Goal: Task Accomplishment & Management: Manage account settings

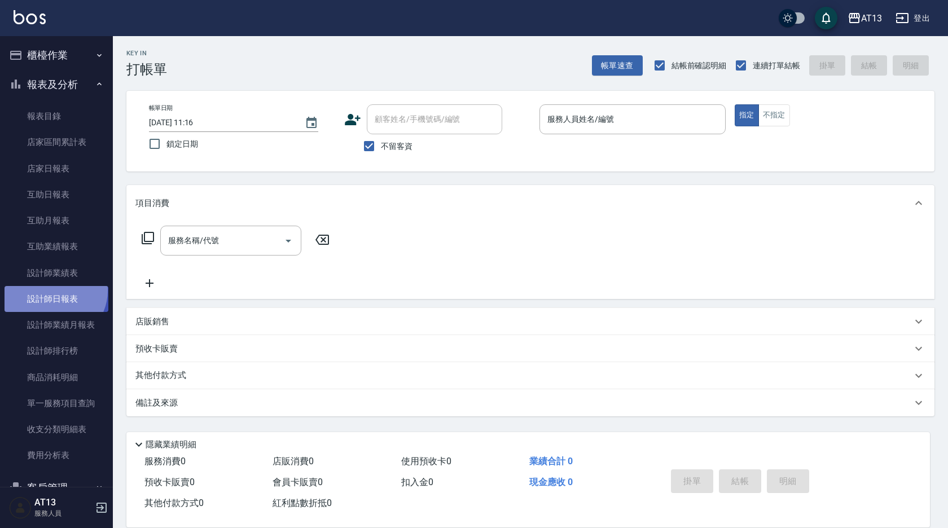
click at [53, 291] on link "設計師日報表" at bounding box center [57, 299] width 104 height 26
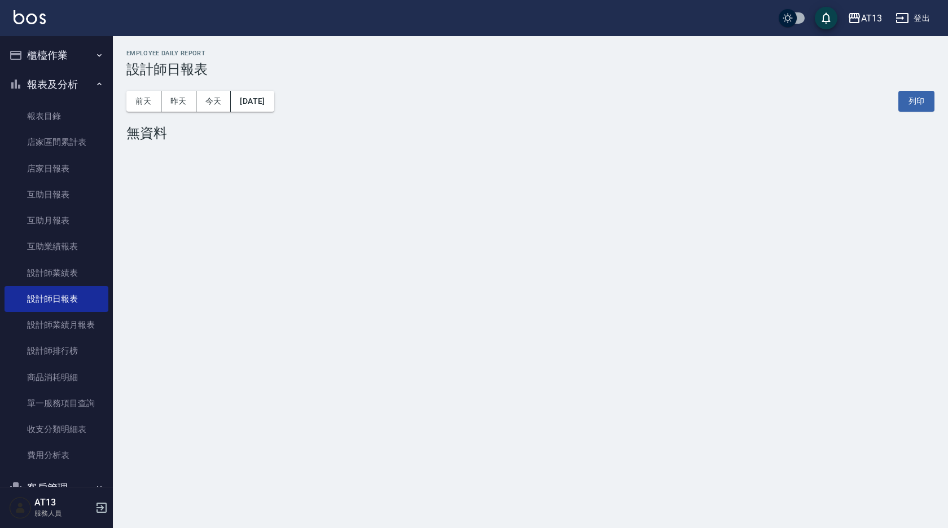
click at [261, 99] on button "[DATE]" at bounding box center [252, 101] width 43 height 21
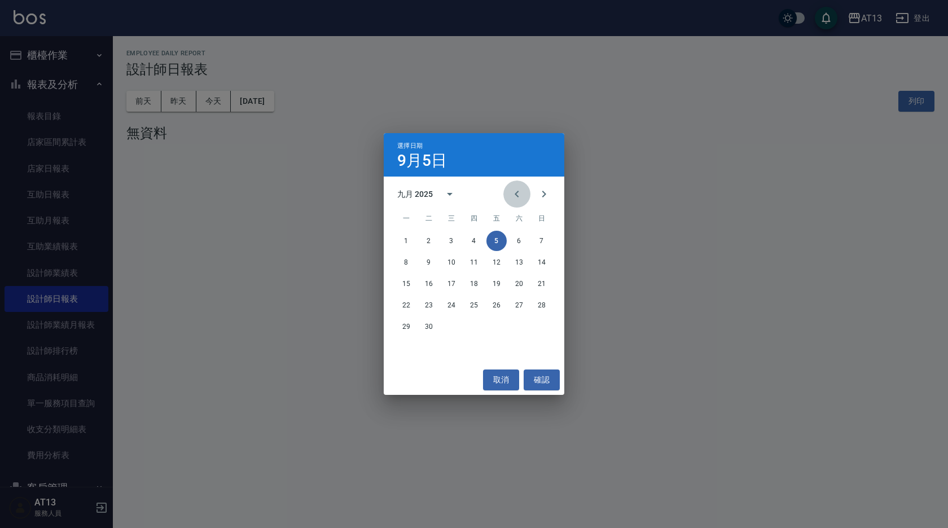
click at [517, 191] on icon "Previous month" at bounding box center [517, 194] width 14 height 14
click at [496, 302] on button "23" at bounding box center [496, 305] width 20 height 20
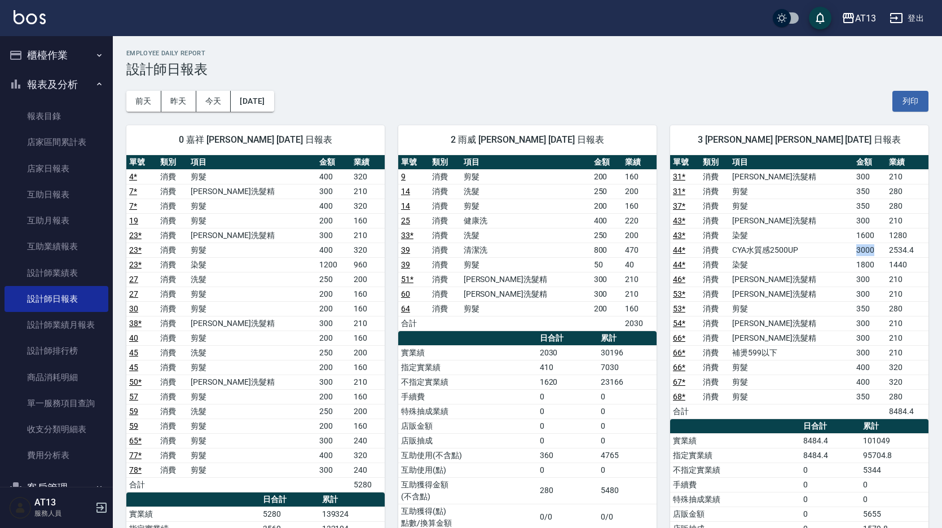
drag, startPoint x: 817, startPoint y: 245, endPoint x: 878, endPoint y: 248, distance: 61.6
click at [878, 248] on tr "44 * 消費 CYA水質感2500UP 3000 2534.4" at bounding box center [799, 250] width 258 height 15
click at [68, 58] on button "櫃檯作業" at bounding box center [57, 55] width 104 height 29
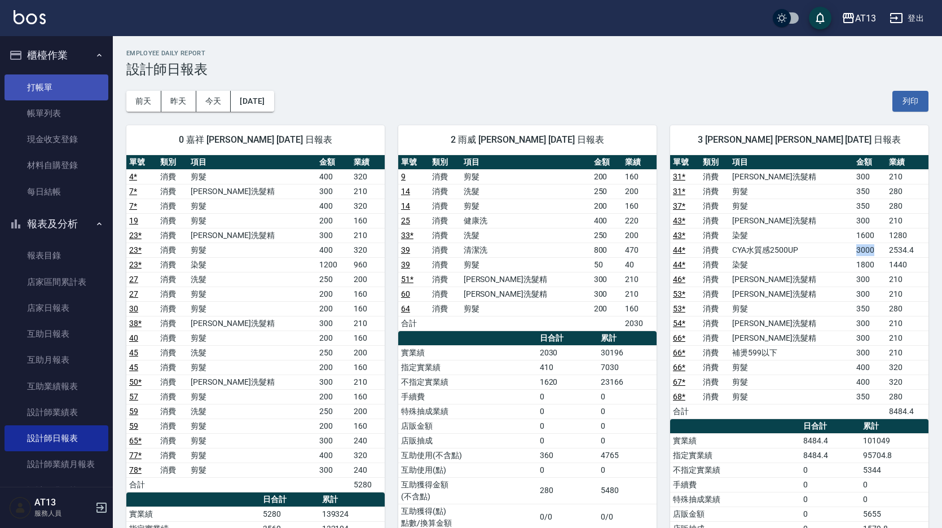
click at [61, 83] on link "打帳單" at bounding box center [57, 87] width 104 height 26
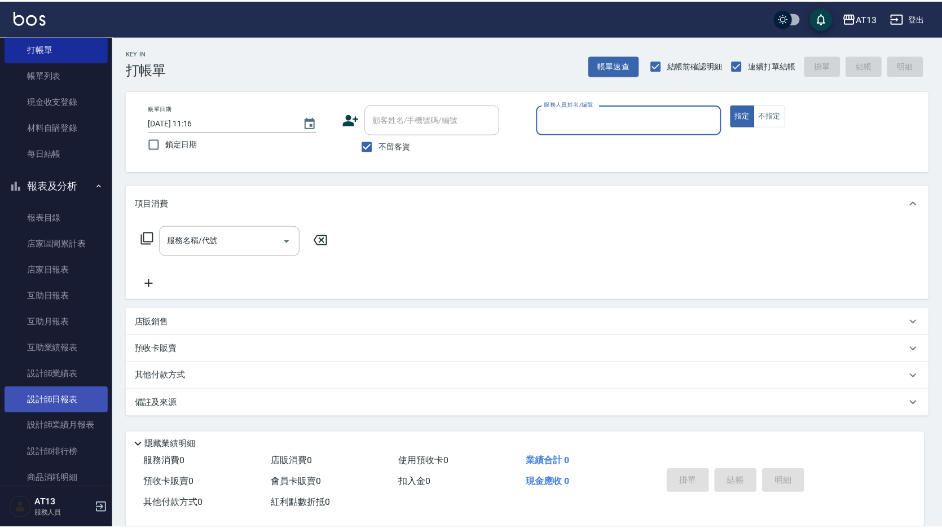
scroll to position [56, 0]
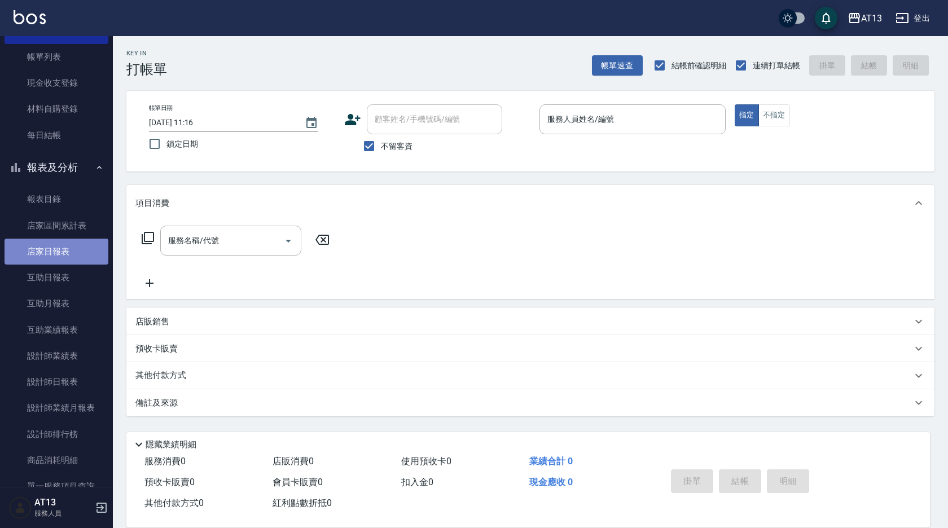
click at [60, 253] on link "店家日報表" at bounding box center [57, 252] width 104 height 26
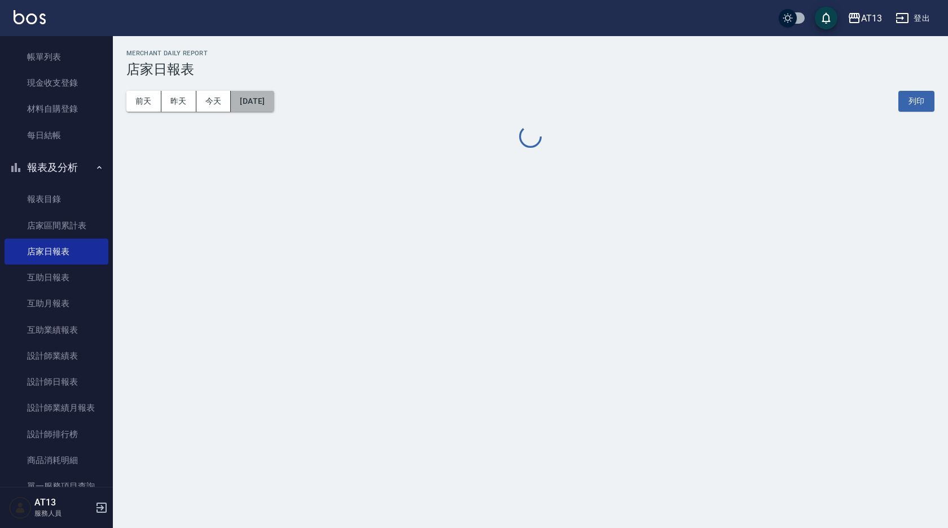
click at [272, 102] on button "[DATE]" at bounding box center [252, 101] width 43 height 21
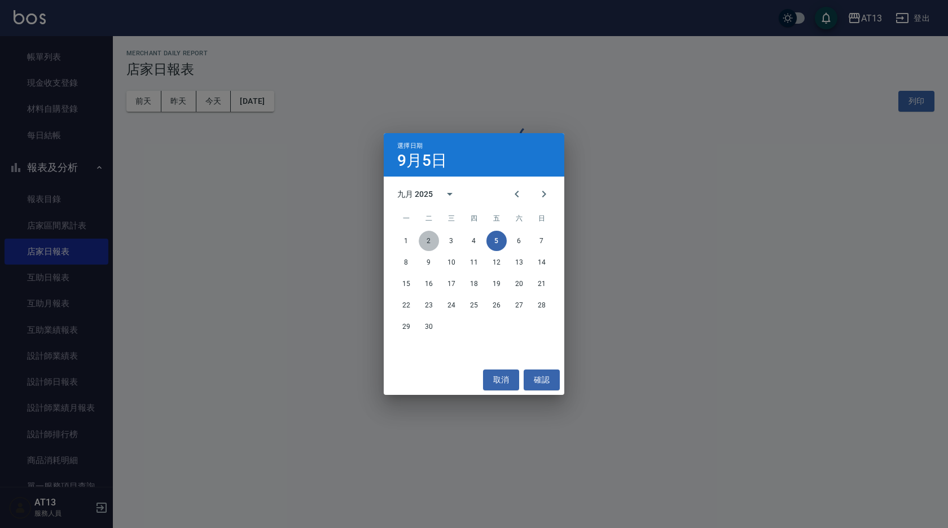
click at [434, 244] on button "2" at bounding box center [429, 241] width 20 height 20
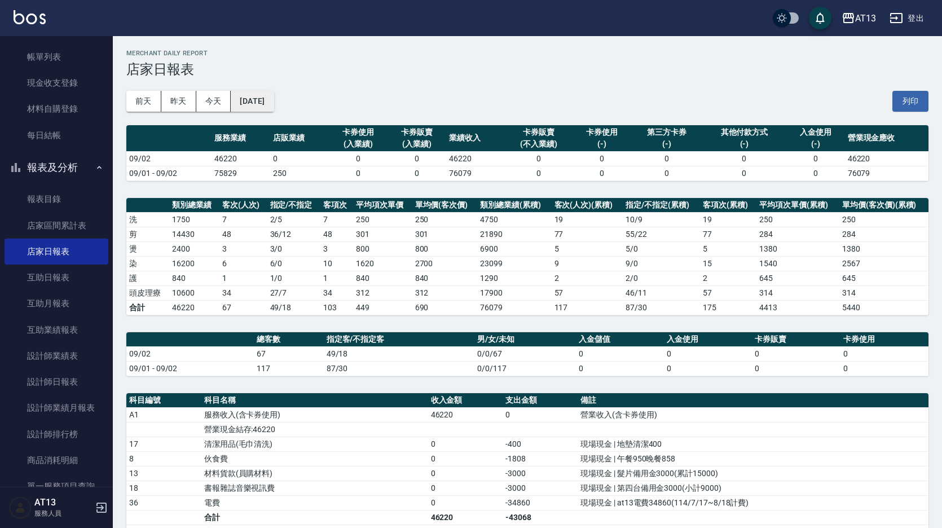
click at [271, 96] on button "2025/09/02" at bounding box center [252, 101] width 43 height 21
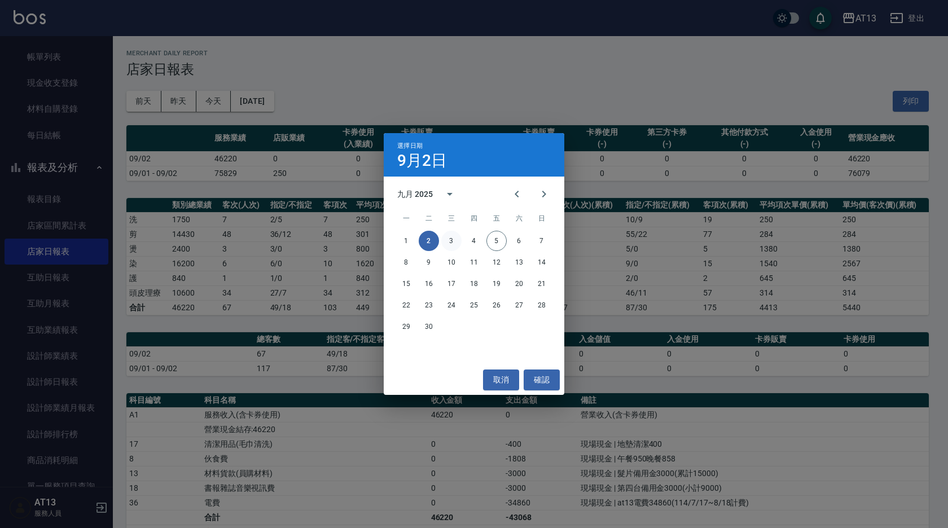
click at [449, 238] on button "3" at bounding box center [451, 241] width 20 height 20
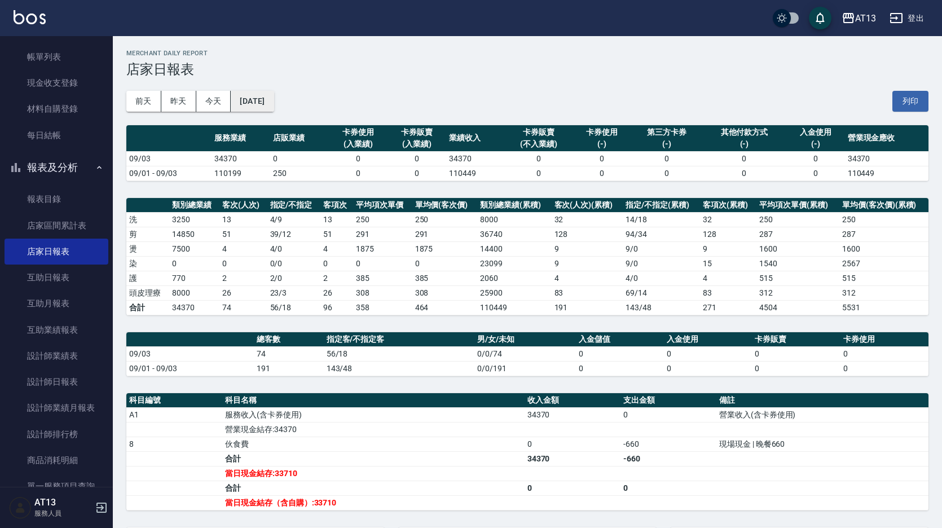
click at [260, 104] on button "2025/09/03" at bounding box center [252, 101] width 43 height 21
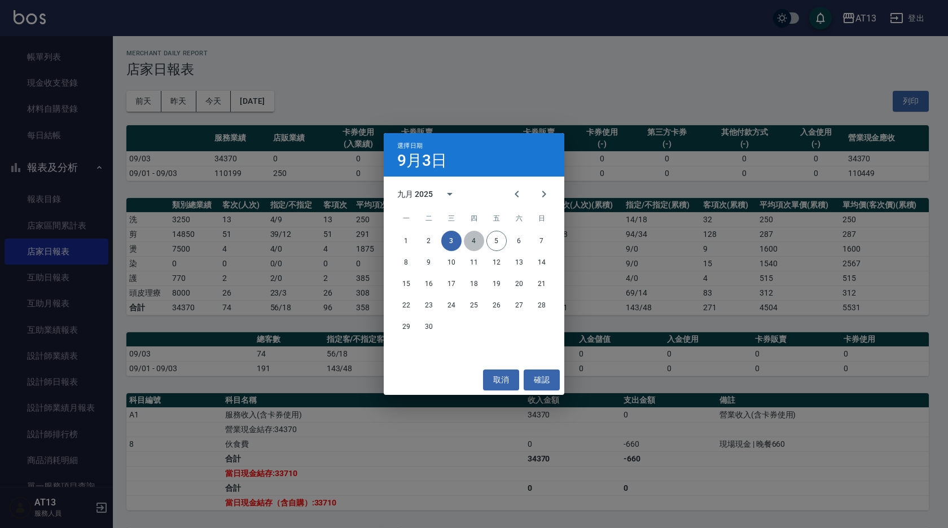
click at [473, 240] on button "4" at bounding box center [474, 241] width 20 height 20
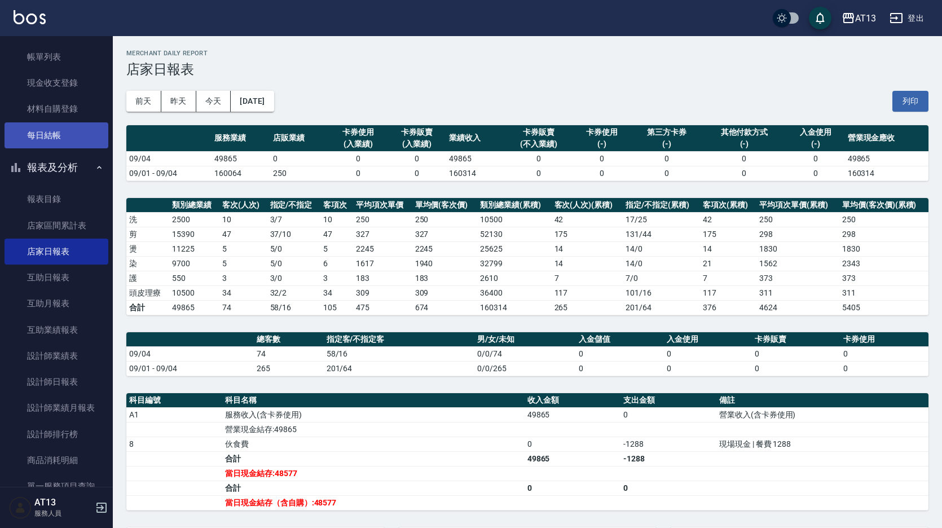
drag, startPoint x: 51, startPoint y: 140, endPoint x: 45, endPoint y: 140, distance: 6.8
click at [51, 140] on link "每日結帳" at bounding box center [57, 135] width 104 height 26
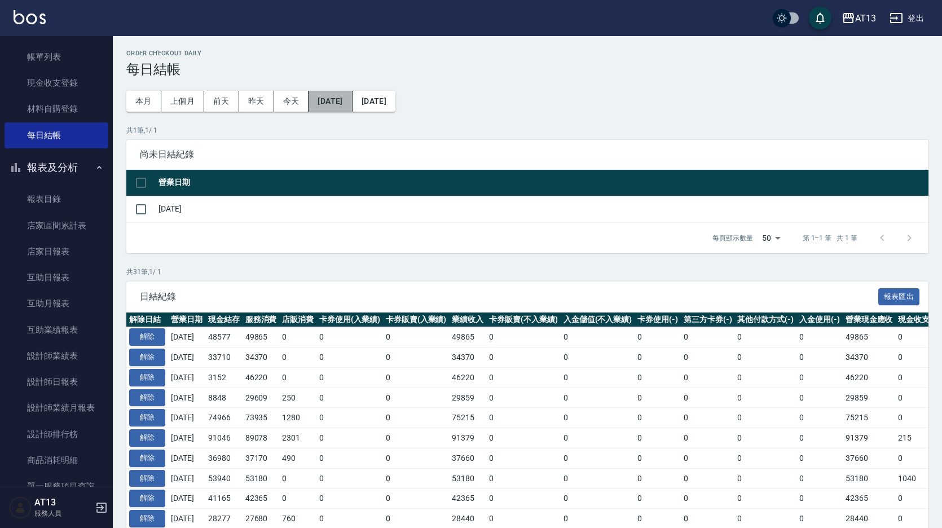
click at [352, 100] on button "2025/08/05" at bounding box center [330, 101] width 43 height 21
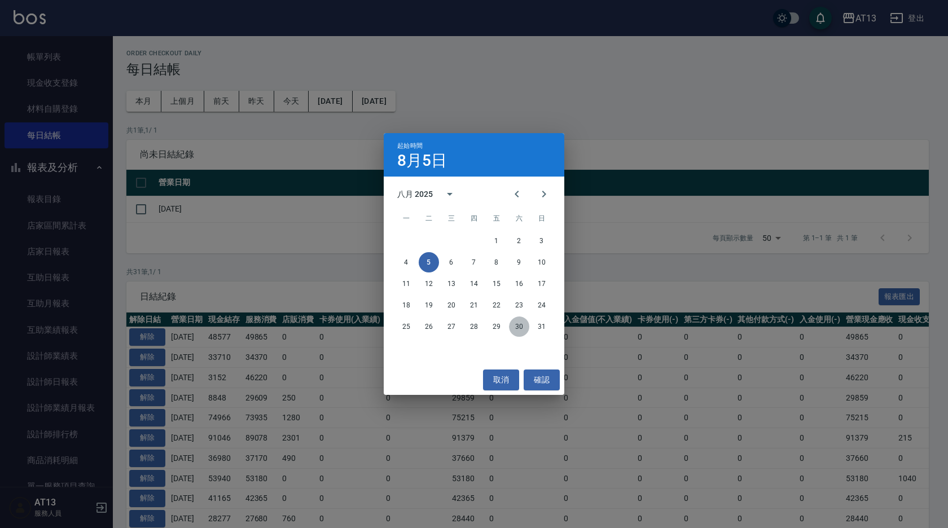
click at [520, 331] on button "30" at bounding box center [519, 326] width 20 height 20
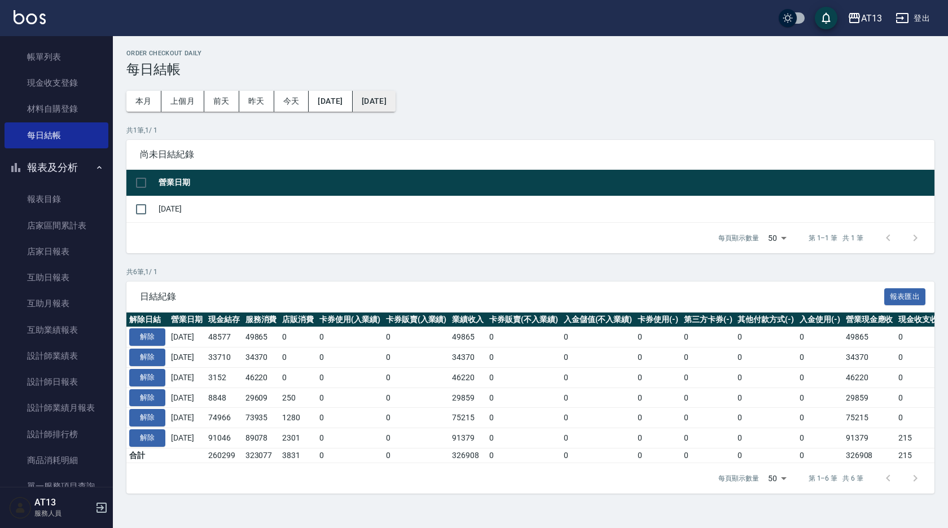
click at [395, 105] on button "[DATE]" at bounding box center [374, 101] width 43 height 21
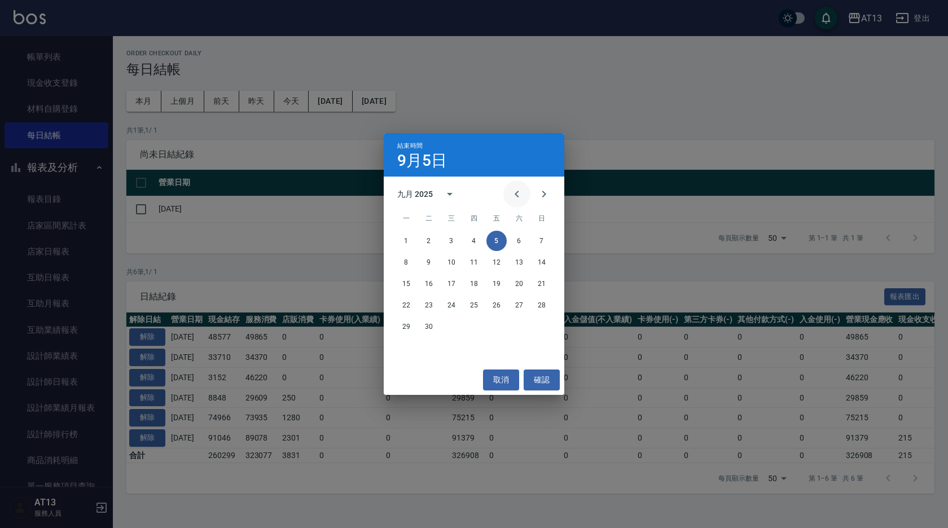
click at [516, 199] on icon "Previous month" at bounding box center [517, 194] width 14 height 14
click at [542, 324] on button "31" at bounding box center [541, 326] width 20 height 20
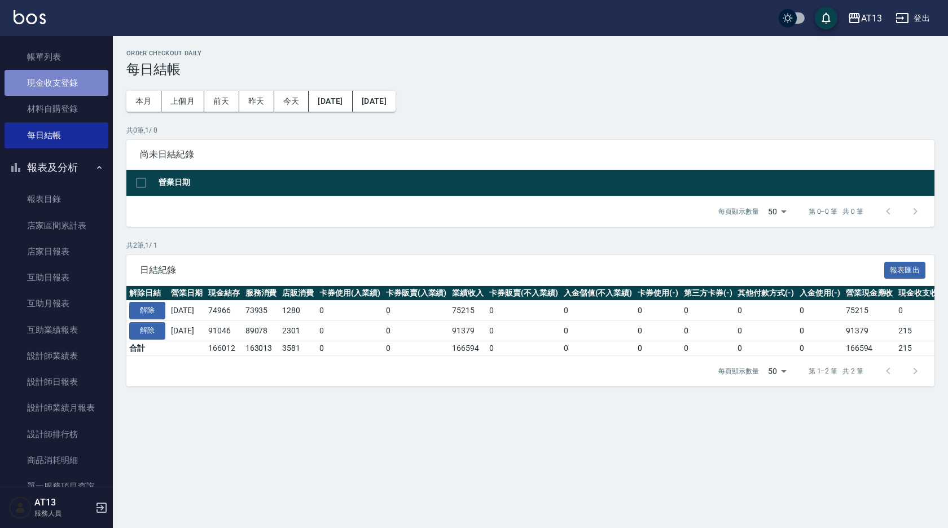
click at [67, 84] on link "現金收支登錄" at bounding box center [57, 83] width 104 height 26
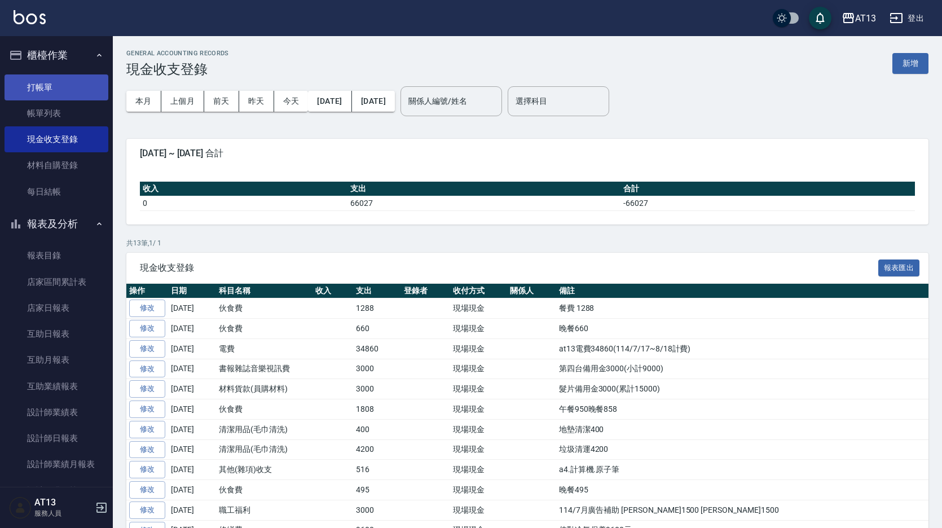
click at [51, 79] on link "打帳單" at bounding box center [57, 87] width 104 height 26
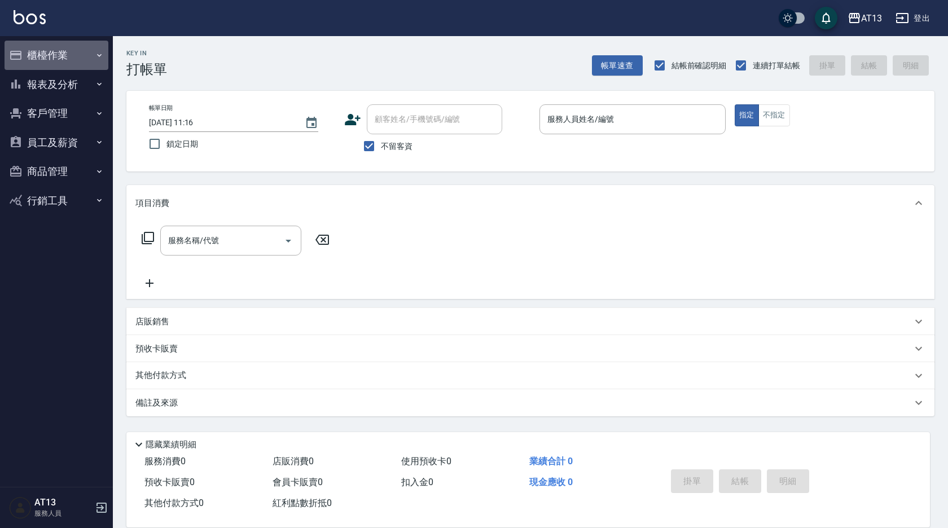
click at [32, 56] on button "櫃檯作業" at bounding box center [57, 55] width 104 height 29
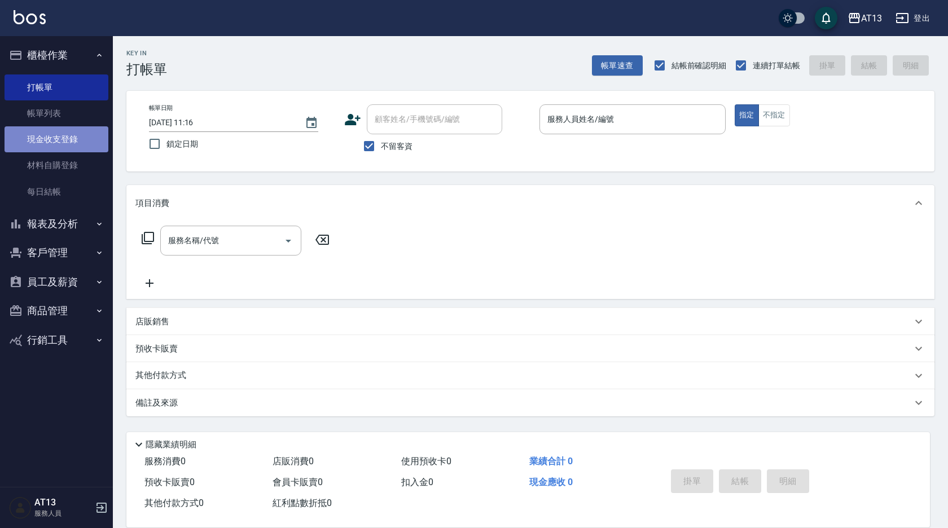
click at [63, 144] on link "現金收支登錄" at bounding box center [57, 139] width 104 height 26
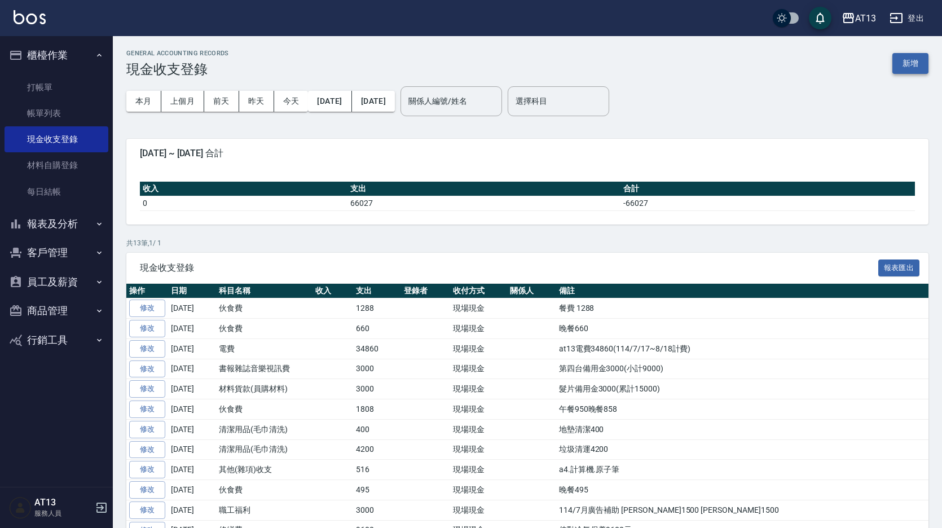
click at [914, 60] on button "新增" at bounding box center [911, 63] width 36 height 21
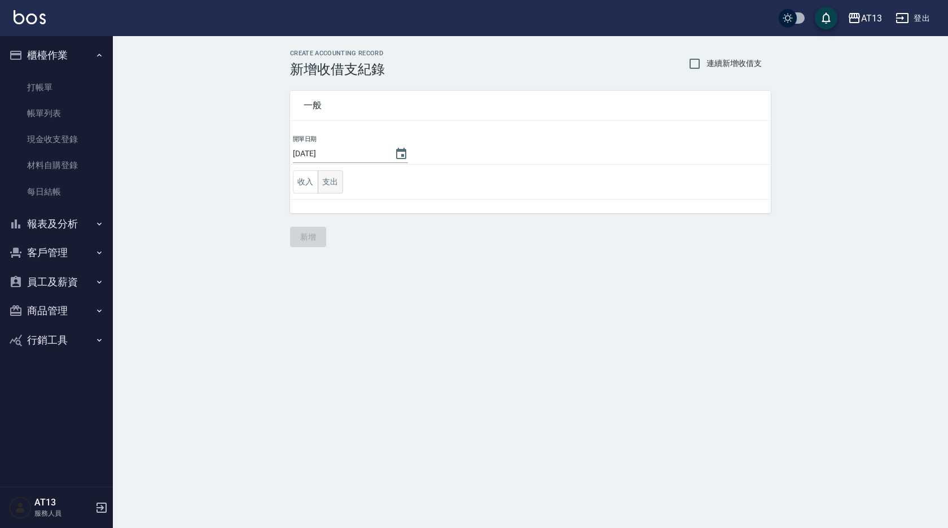
click at [332, 190] on button "支出" at bounding box center [330, 181] width 25 height 23
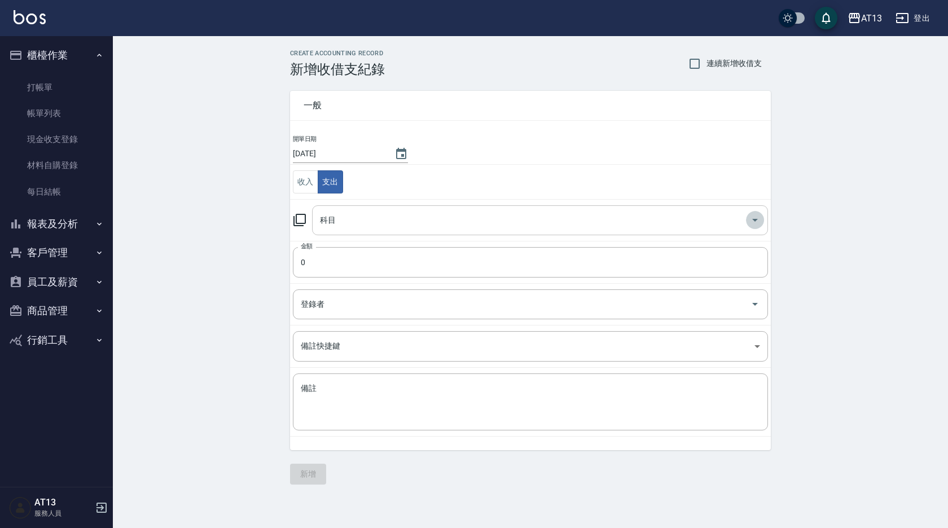
click at [757, 223] on icon "Open" at bounding box center [755, 220] width 14 height 14
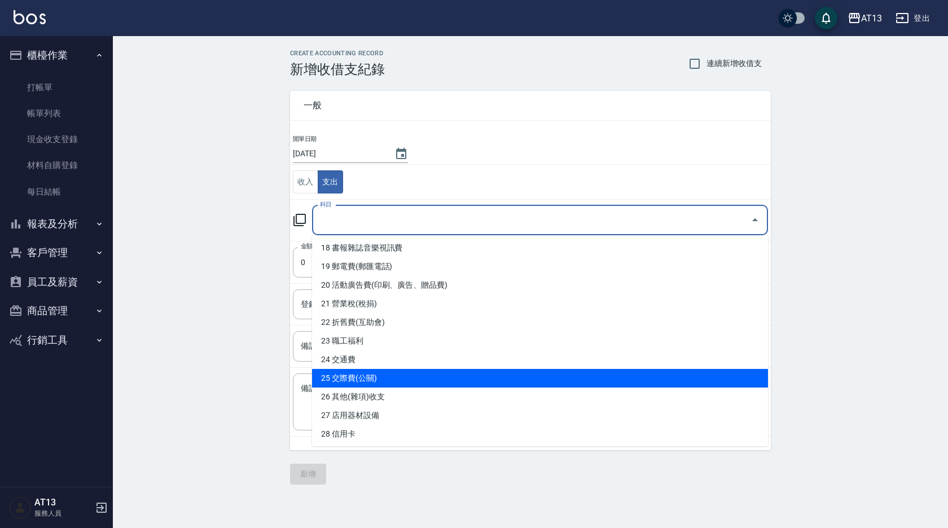
scroll to position [280, 0]
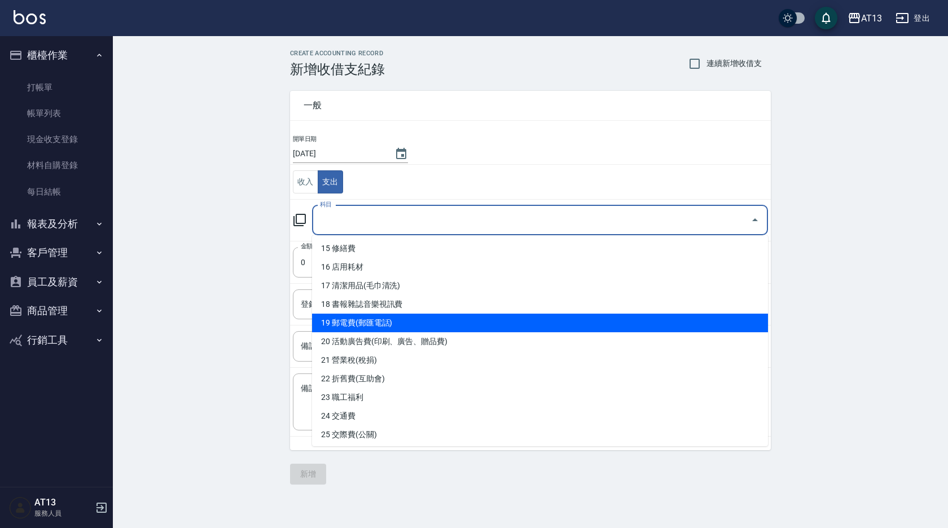
click at [361, 318] on li "19 郵電費(郵匯電話)" at bounding box center [540, 323] width 456 height 19
type input "19 郵電費(郵匯電話)"
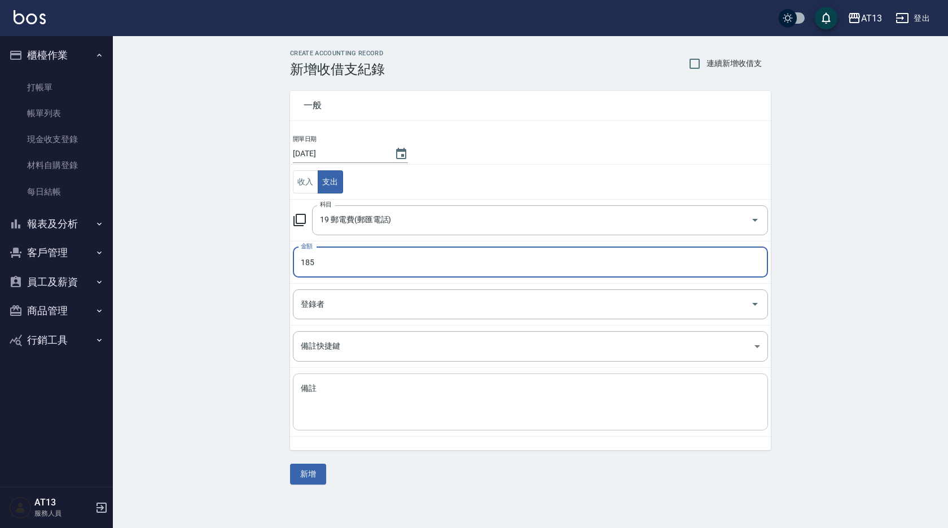
type input "185"
click at [353, 397] on textarea "備註" at bounding box center [530, 402] width 459 height 38
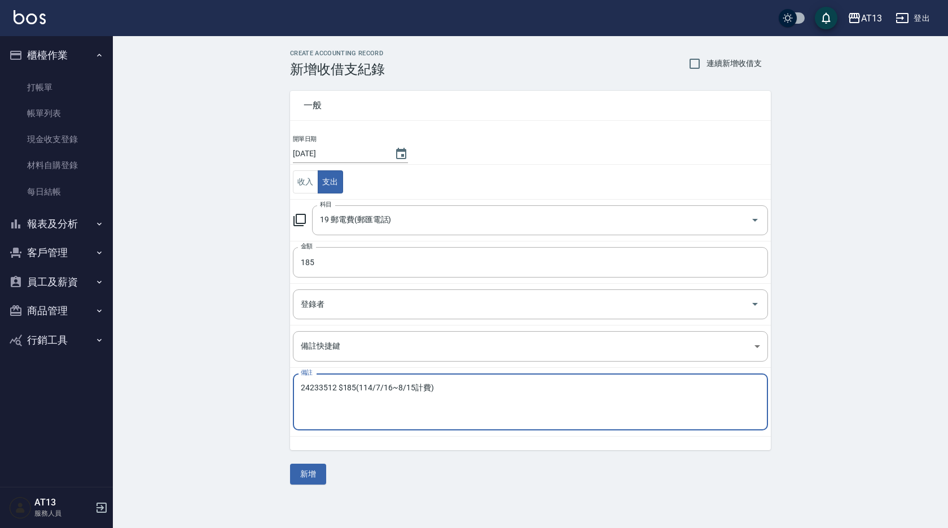
click at [457, 415] on textarea "24233512 $185(114/7/16~8/15計費)" at bounding box center [530, 402] width 459 height 38
type textarea "24233512 $185(114/7/16~8/15計費)"
click at [316, 476] on button "新增" at bounding box center [308, 474] width 36 height 21
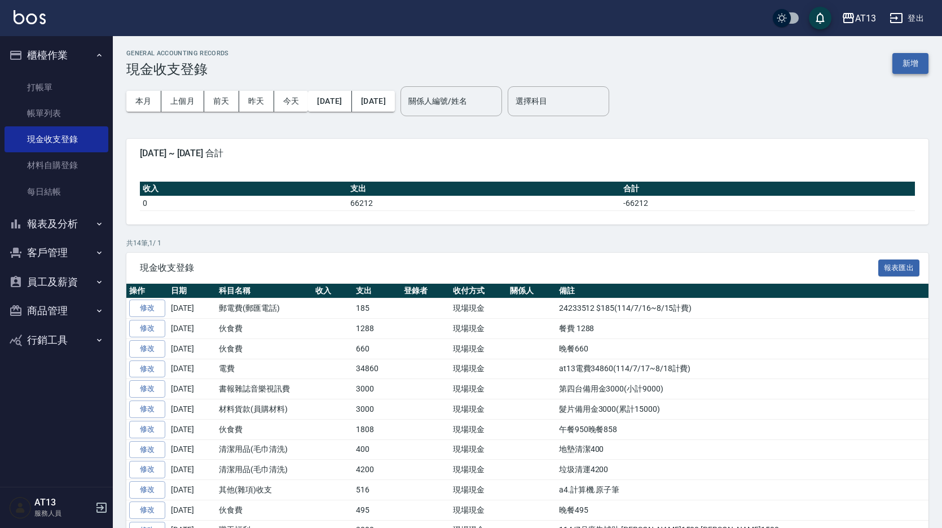
click at [911, 63] on button "新增" at bounding box center [911, 63] width 36 height 21
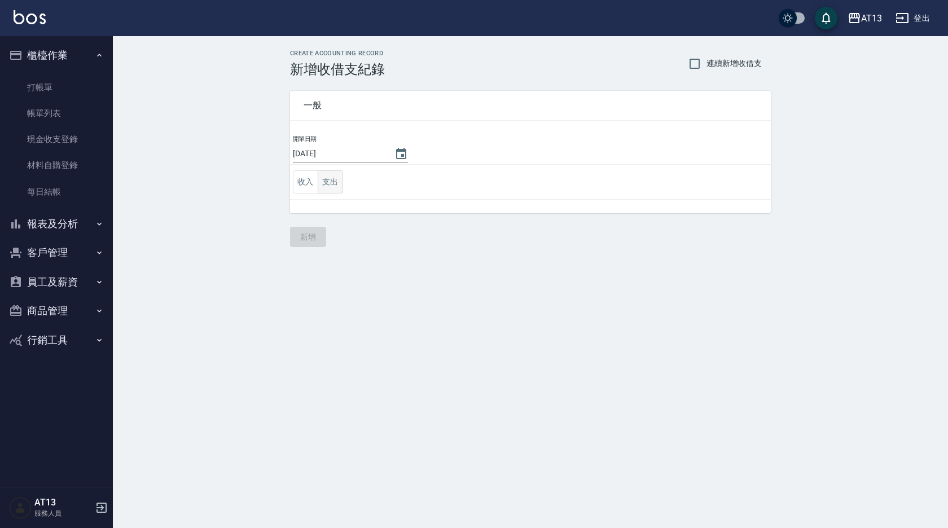
click at [332, 186] on button "支出" at bounding box center [330, 181] width 25 height 23
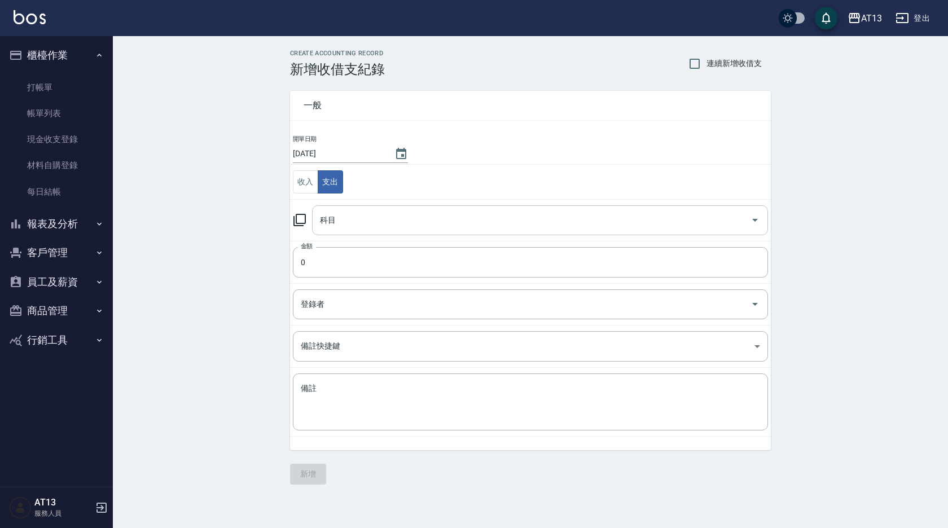
click at [754, 217] on icon "Open" at bounding box center [755, 220] width 14 height 14
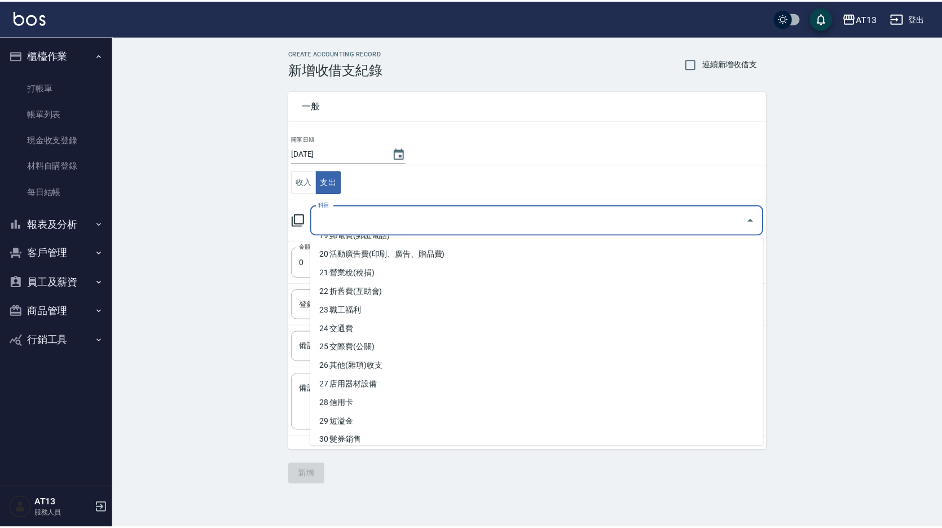
scroll to position [505, 0]
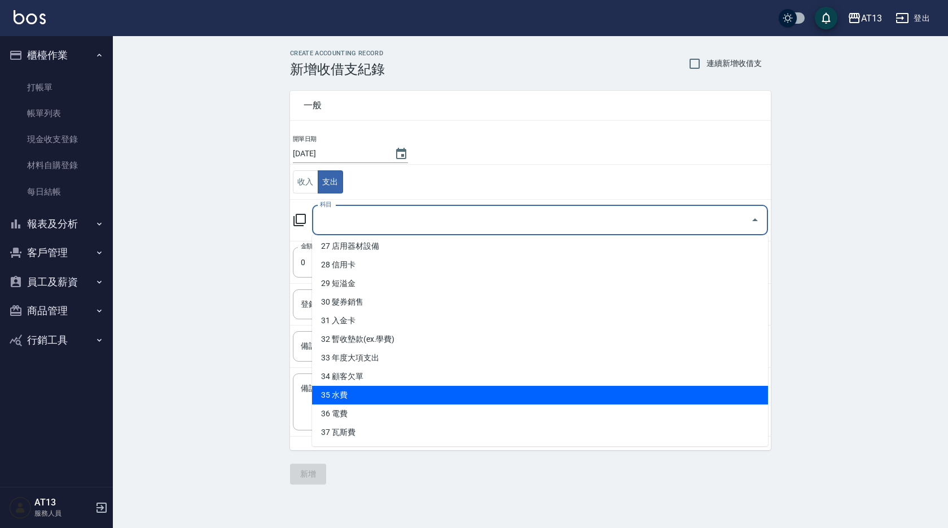
click at [508, 396] on li "35 水費" at bounding box center [540, 395] width 456 height 19
type input "35 水費"
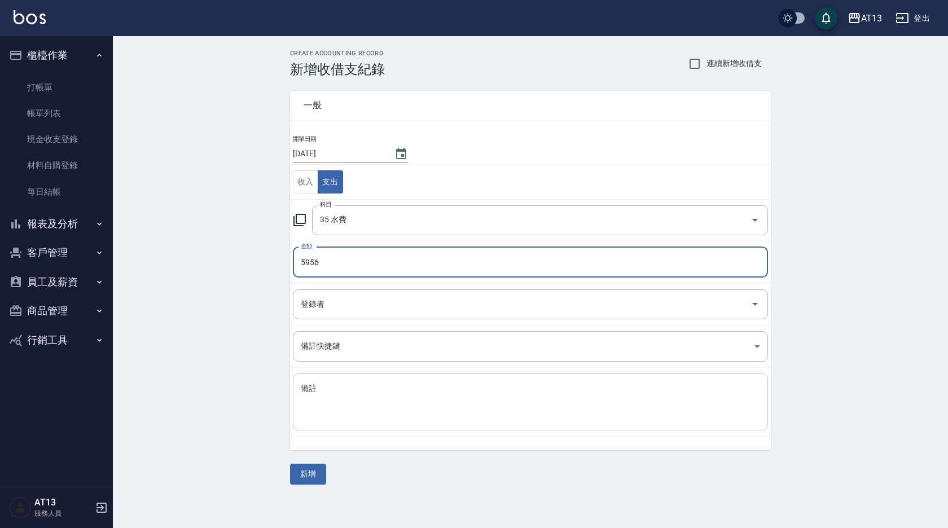
type input "5956"
click at [445, 423] on div "x 備註" at bounding box center [530, 401] width 475 height 57
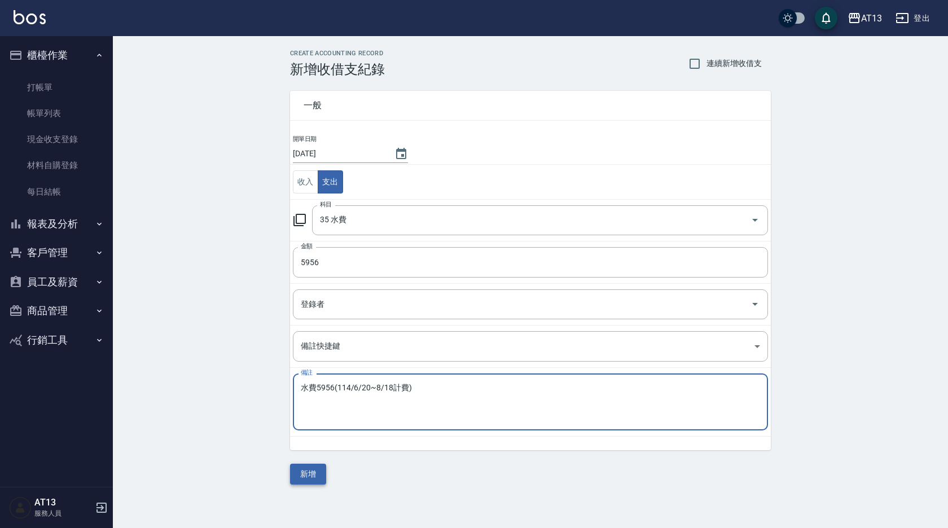
type textarea "水費5956(114/6/20~8/18計費)"
click at [309, 471] on button "新增" at bounding box center [308, 474] width 36 height 21
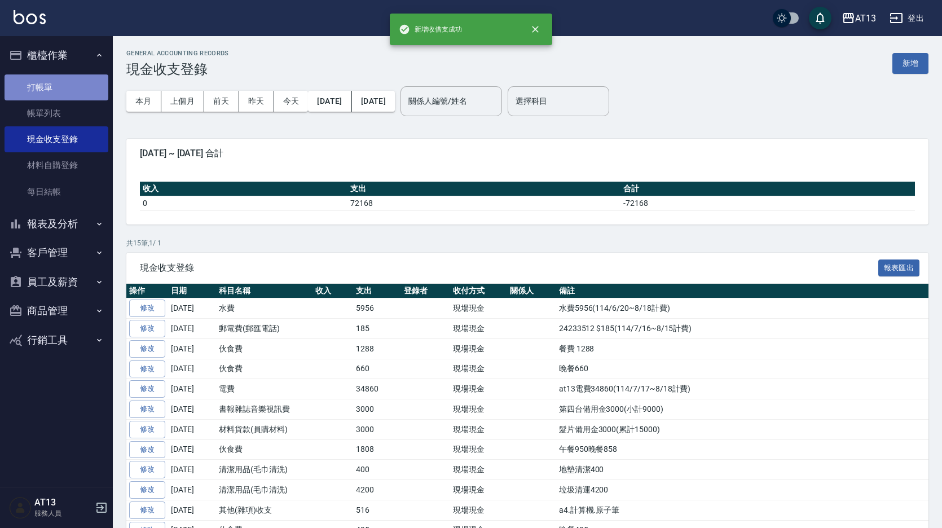
click at [46, 74] on link "打帳單" at bounding box center [57, 87] width 104 height 26
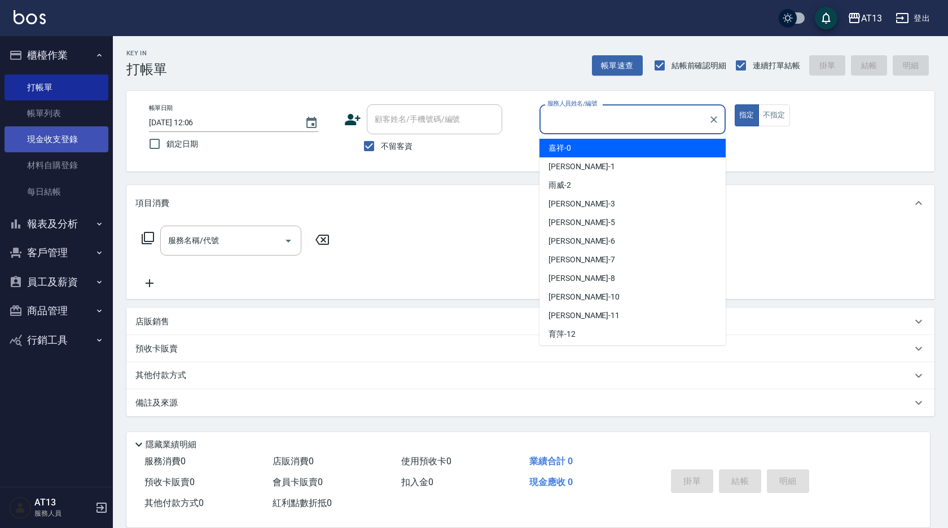
click at [67, 140] on link "現金收支登錄" at bounding box center [57, 139] width 104 height 26
